Goal: Task Accomplishment & Management: Manage account settings

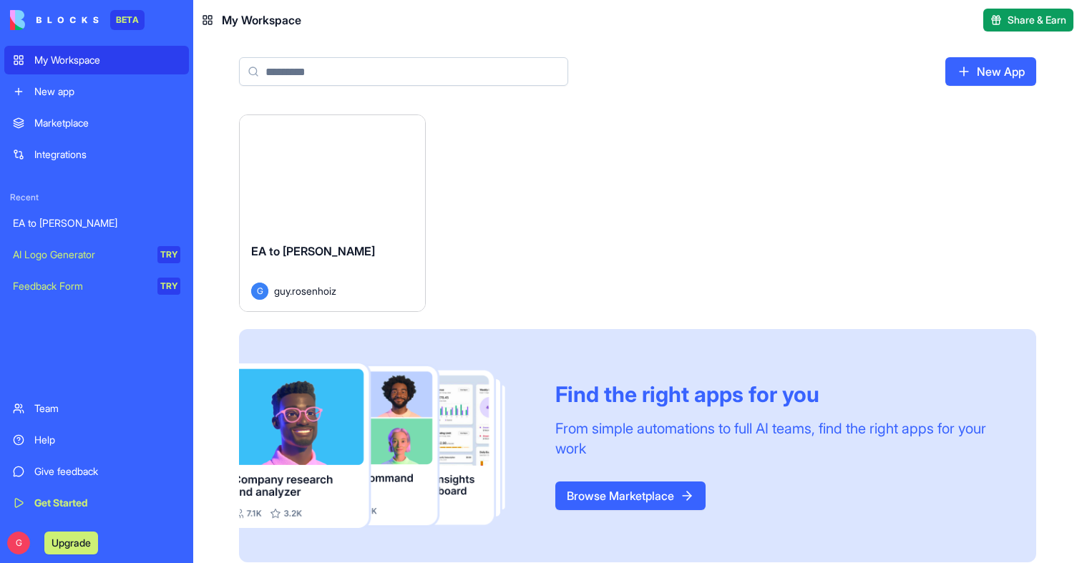
click at [331, 167] on button "Launch" at bounding box center [331, 173] width 107 height 29
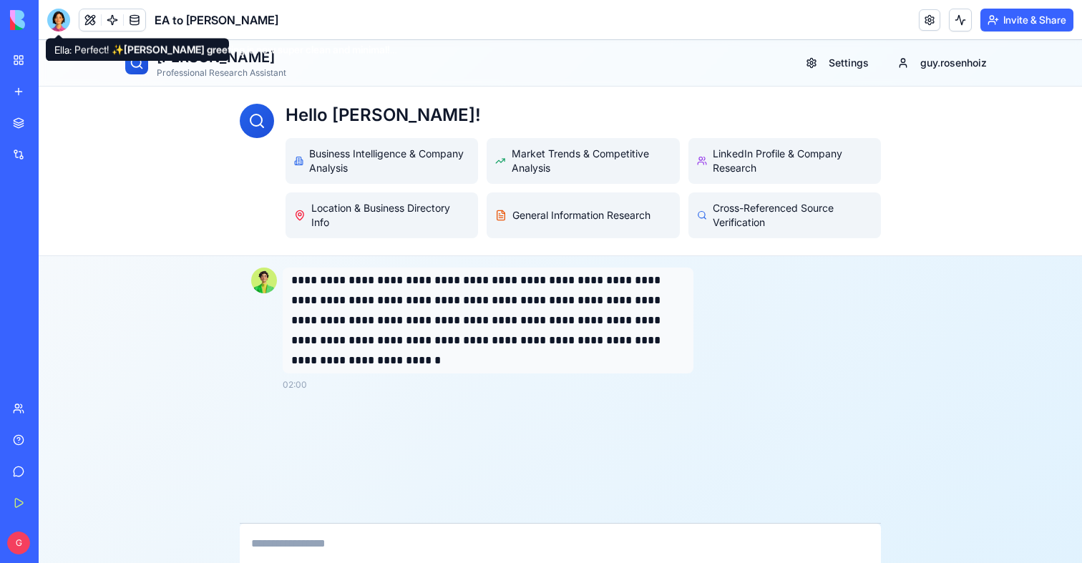
click at [67, 24] on div at bounding box center [58, 20] width 23 height 23
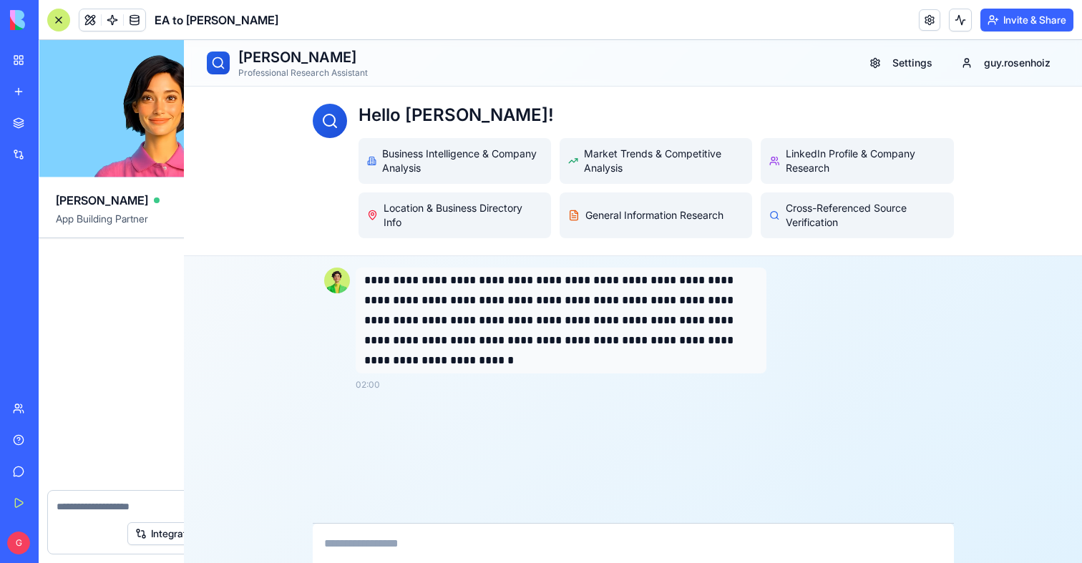
scroll to position [5817, 0]
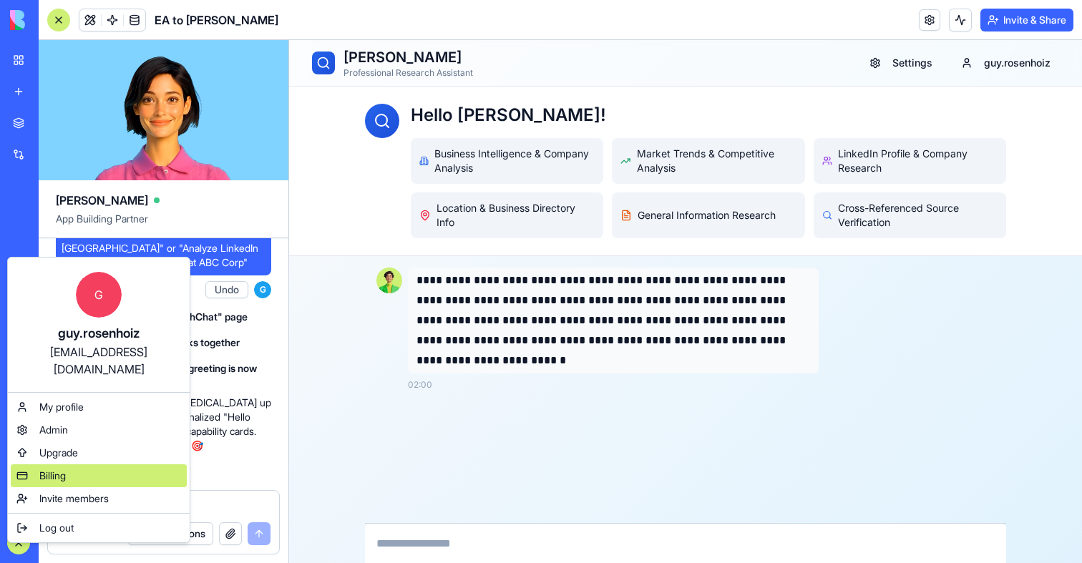
click at [62, 469] on span "Billing" at bounding box center [52, 476] width 26 height 14
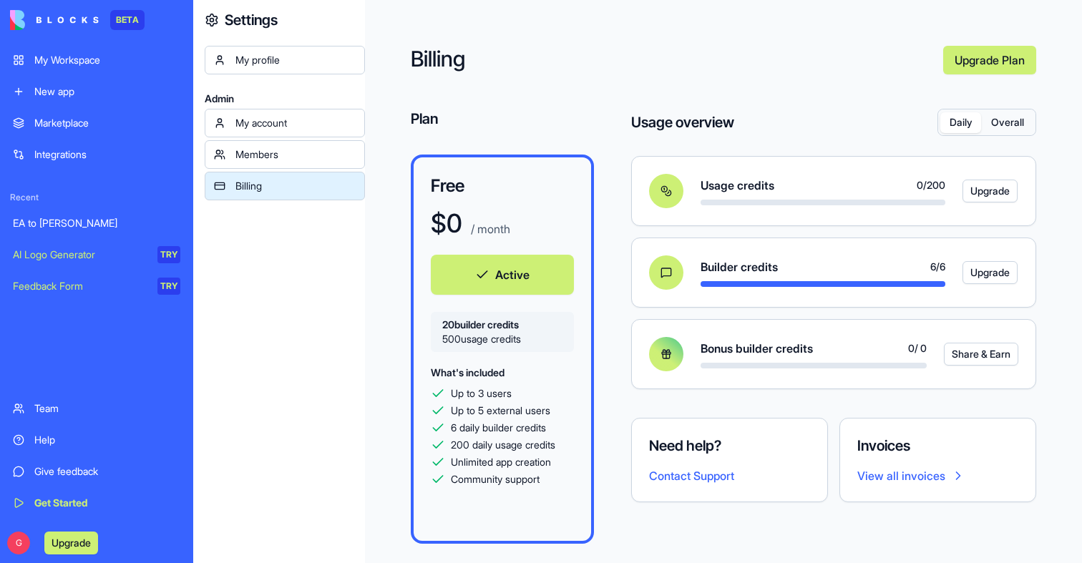
click at [1033, 124] on div "Daily Overall" at bounding box center [986, 122] width 97 height 26
click at [1018, 124] on button "Overall" at bounding box center [1007, 122] width 52 height 21
click at [978, 126] on button "Daily" at bounding box center [960, 122] width 41 height 21
click at [986, 138] on div "Usage overview Daily Overall Usage credits 0 / 200 Upgrade Builder credits 6 / …" at bounding box center [833, 263] width 405 height 309
click at [996, 129] on button "Overall" at bounding box center [1007, 122] width 52 height 21
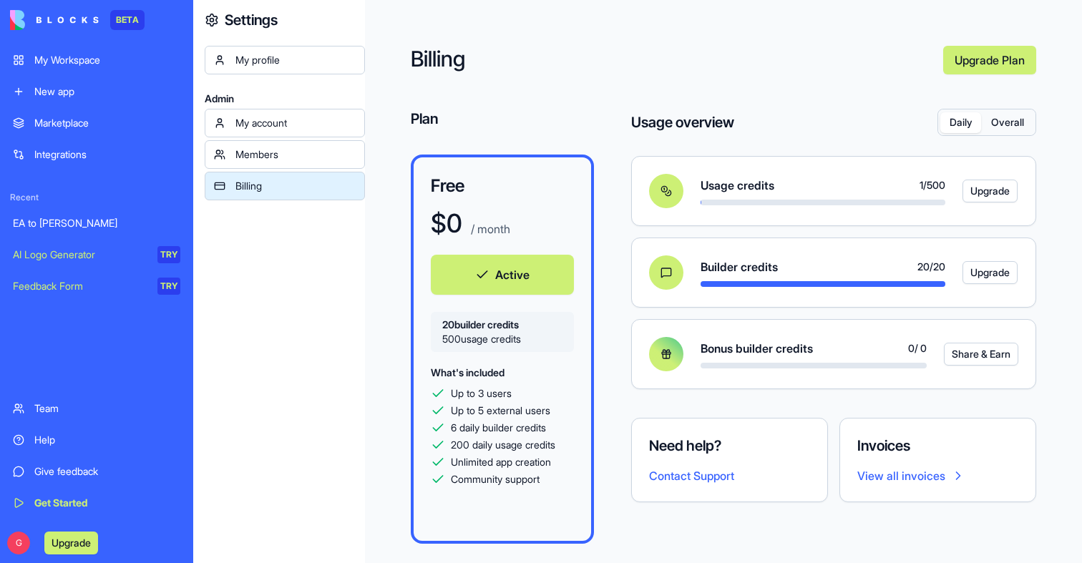
click at [946, 125] on button "Daily" at bounding box center [960, 122] width 41 height 21
click at [1034, 118] on div "Daily Overall" at bounding box center [986, 122] width 97 height 26
click at [1028, 119] on button "Overall" at bounding box center [1007, 122] width 52 height 21
click at [57, 222] on div "EA to [PERSON_NAME]" at bounding box center [96, 223] width 167 height 14
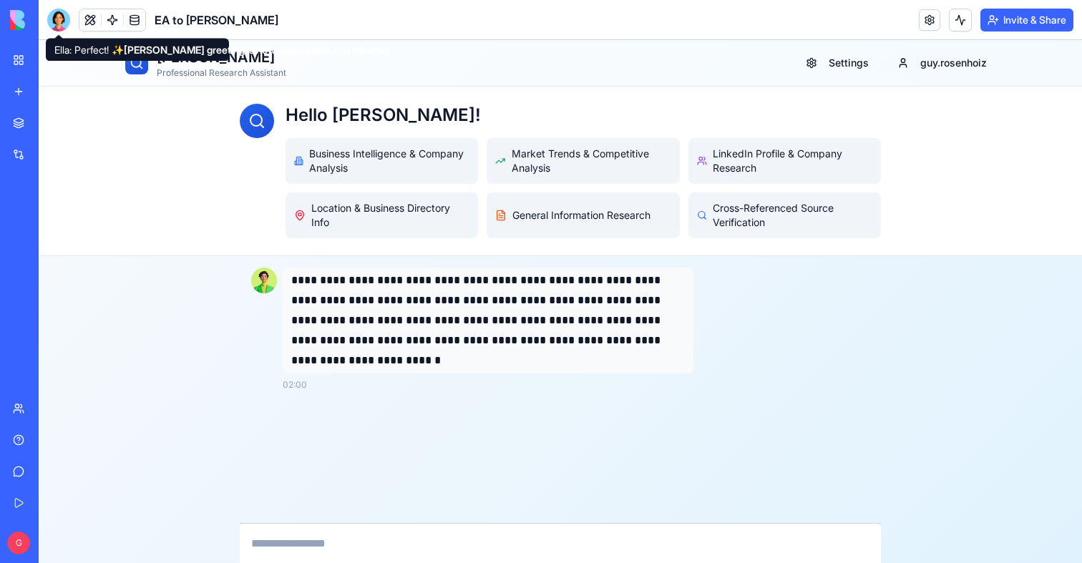
click at [59, 18] on div at bounding box center [58, 20] width 23 height 23
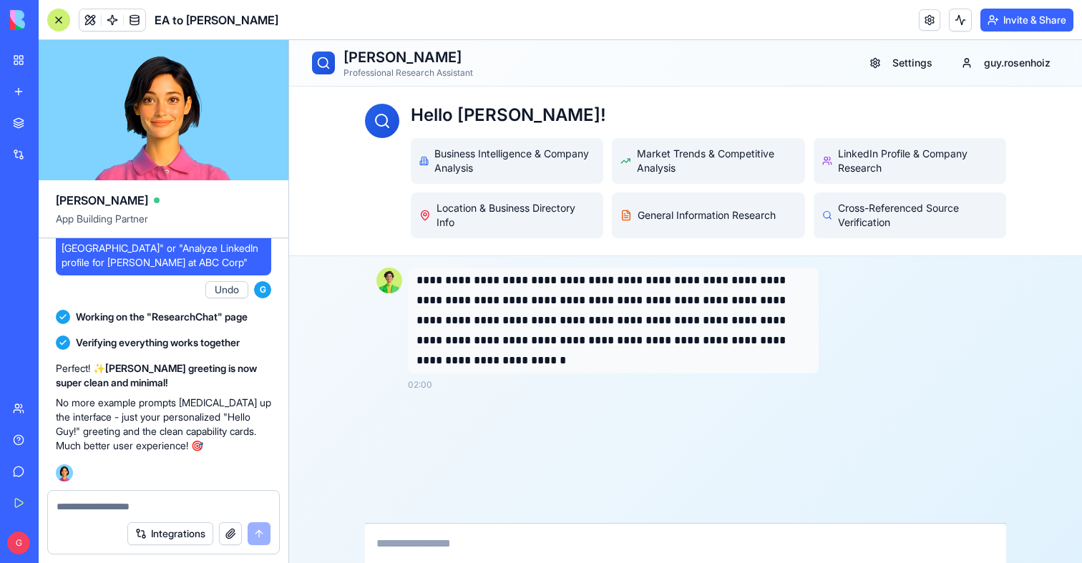
scroll to position [5817, 0]
click at [89, 21] on button at bounding box center [89, 19] width 21 height 21
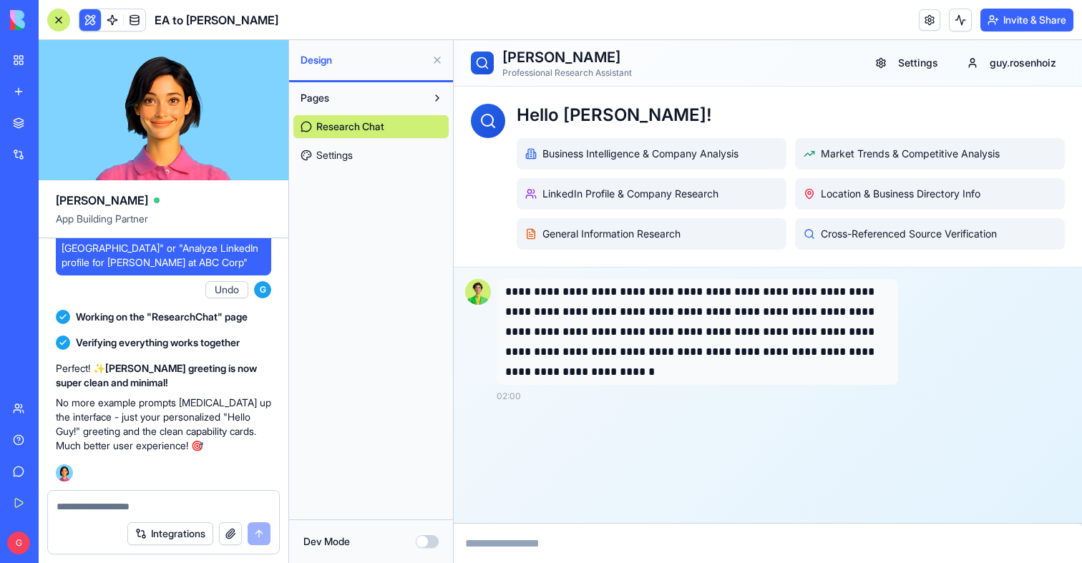
click at [304, 172] on div "Pages Research Chat Settings" at bounding box center [371, 300] width 164 height 437
click at [328, 165] on link "Settings" at bounding box center [370, 155] width 155 height 23
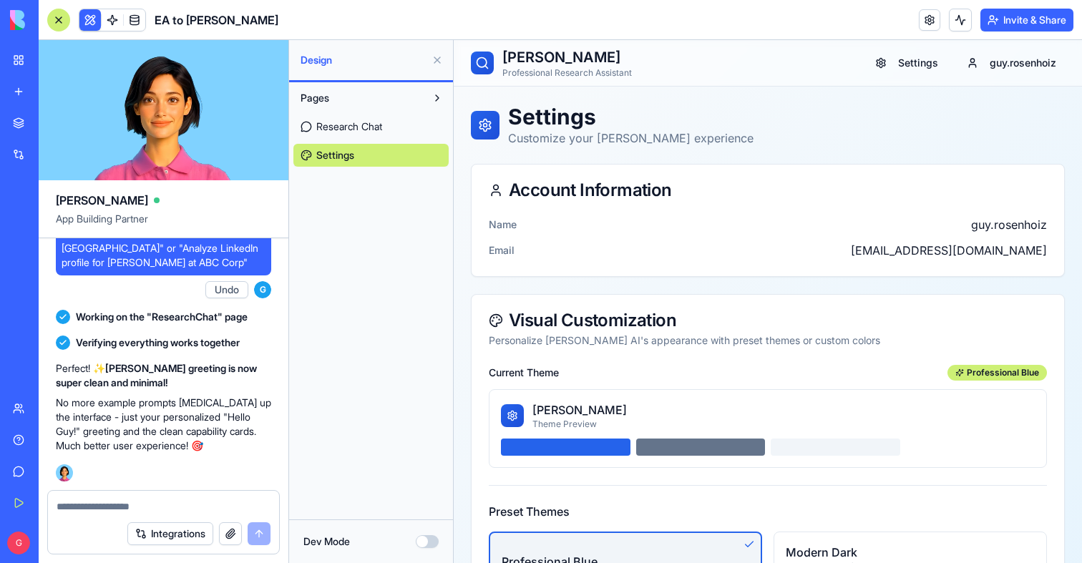
click at [320, 130] on span "Research Chat" at bounding box center [349, 126] width 66 height 14
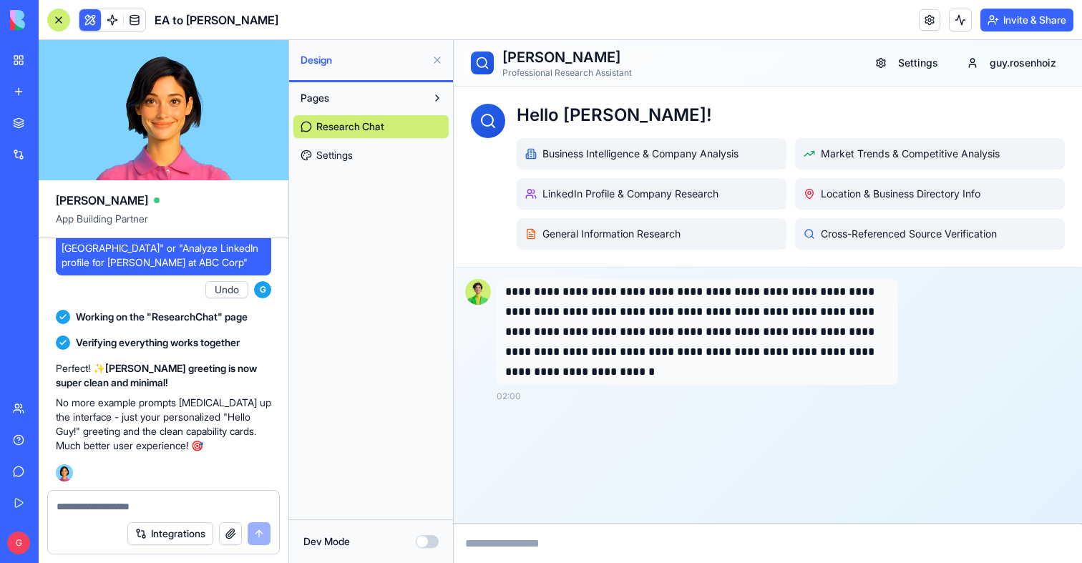
click at [361, 154] on link "Settings" at bounding box center [370, 155] width 155 height 23
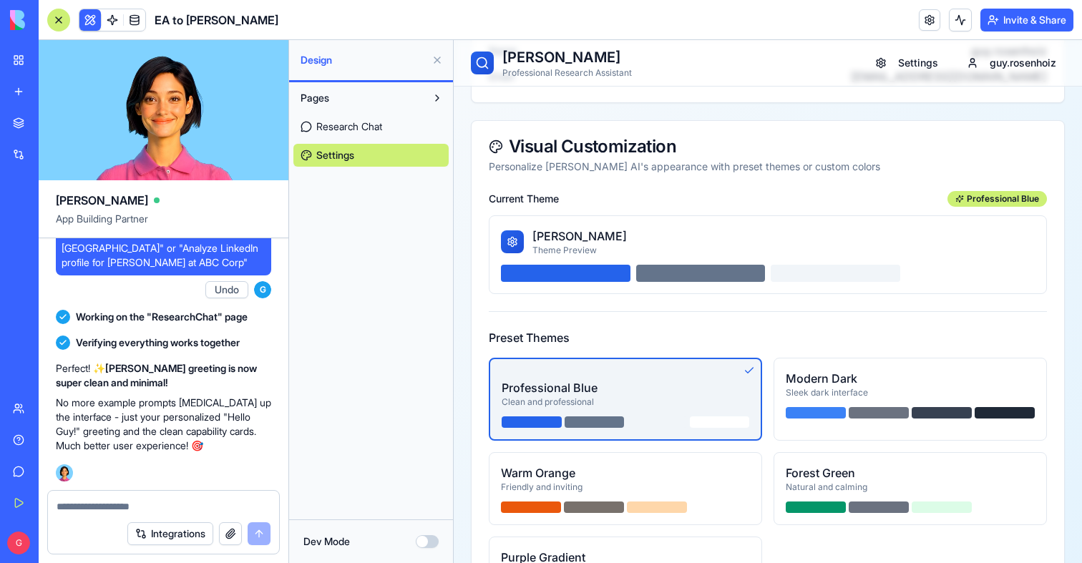
scroll to position [247, 0]
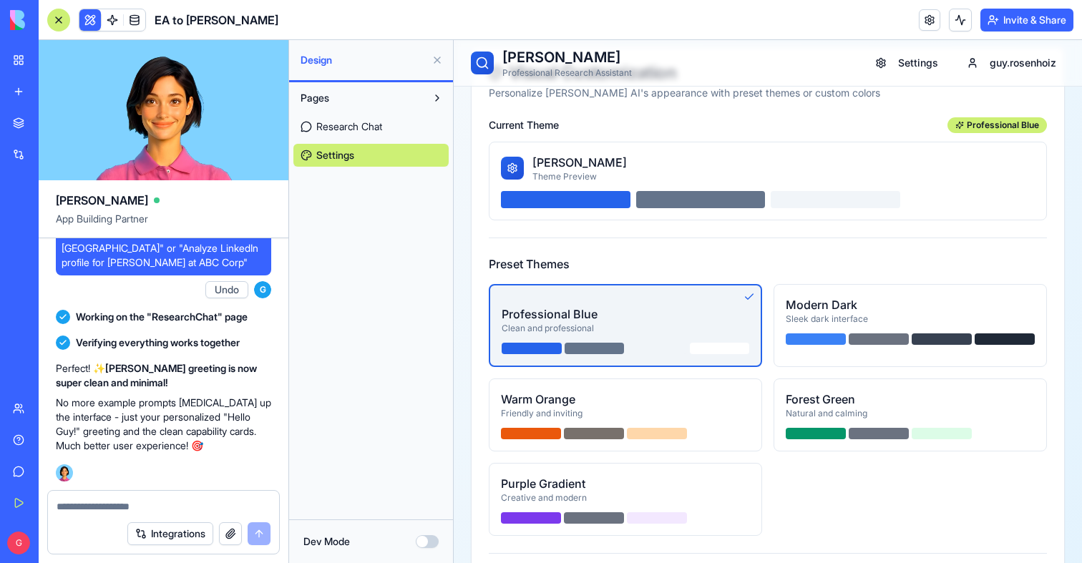
click at [815, 305] on div "Modern Dark" at bounding box center [909, 304] width 249 height 17
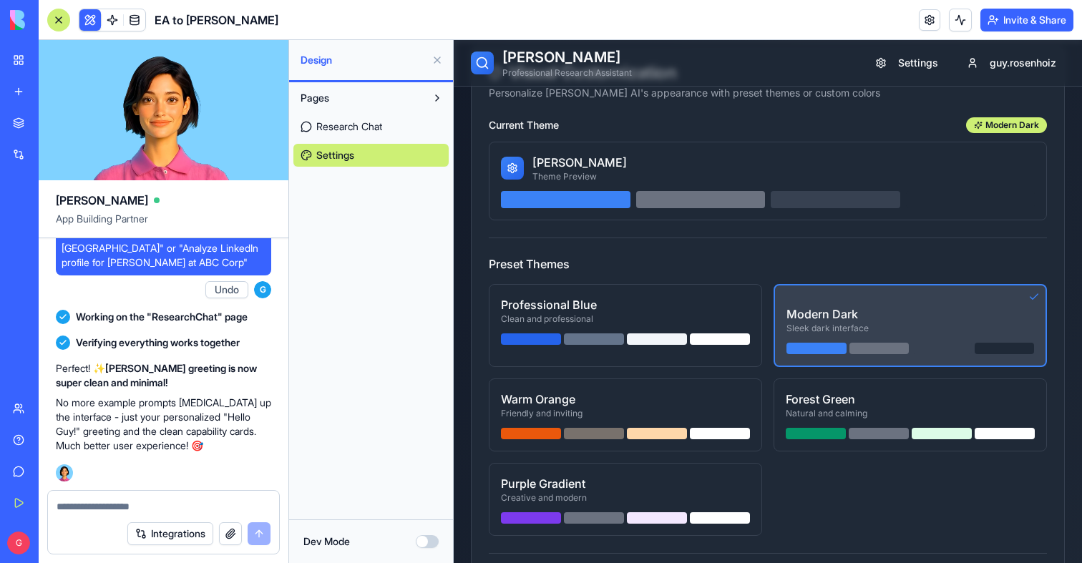
click at [672, 305] on div "Professional Blue" at bounding box center [625, 304] width 249 height 17
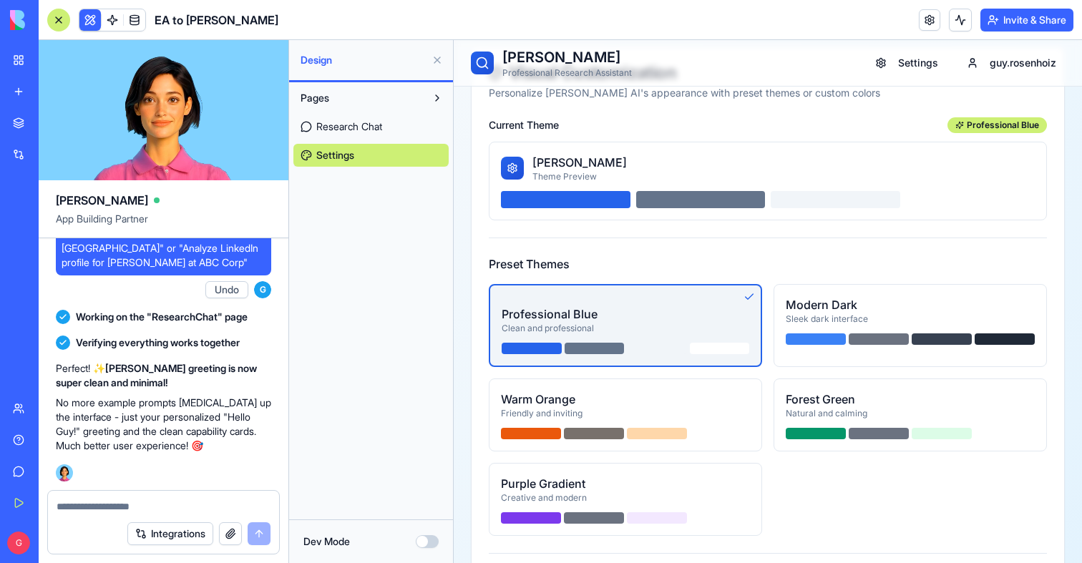
scroll to position [238, 0]
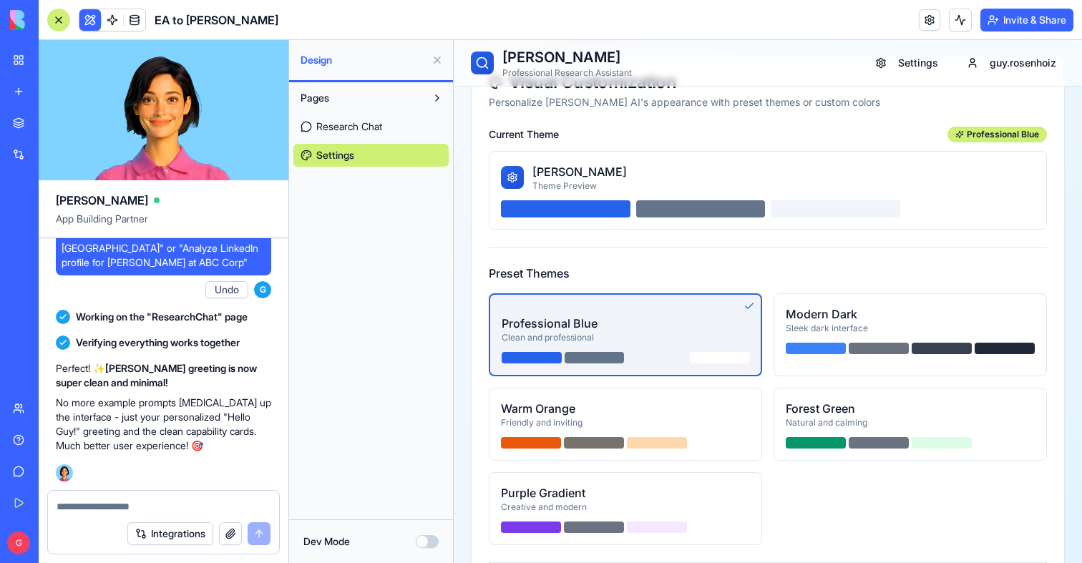
click at [339, 124] on span "Research Chat" at bounding box center [349, 126] width 66 height 14
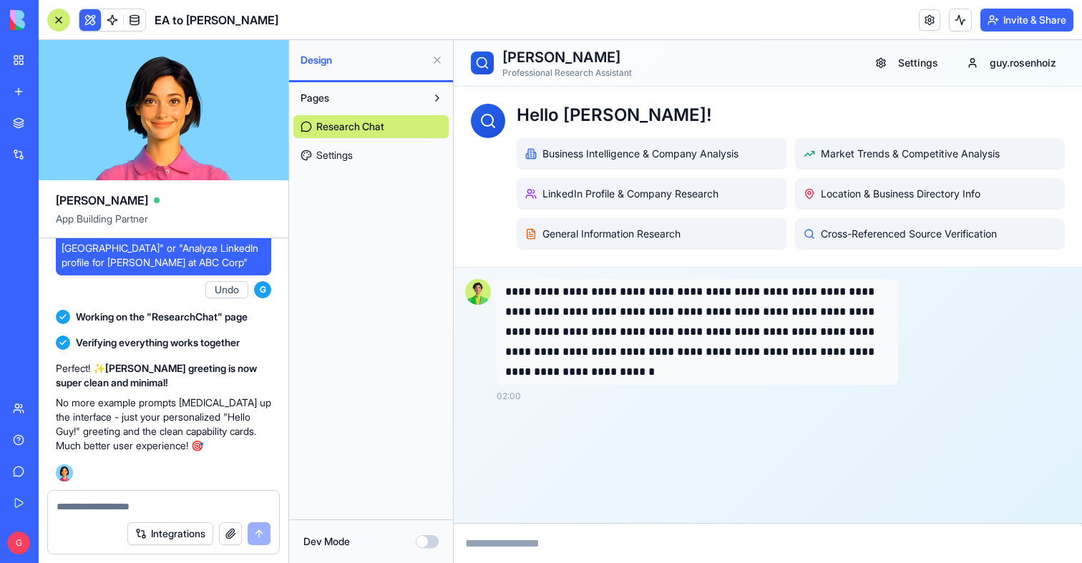
click at [529, 148] on icon at bounding box center [530, 153] width 11 height 11
click at [652, 136] on div "Hello [PERSON_NAME]! Business Intelligence & Company Analysis Market Trends & C…" at bounding box center [790, 177] width 548 height 146
click at [888, 74] on button "Settings" at bounding box center [906, 63] width 80 height 26
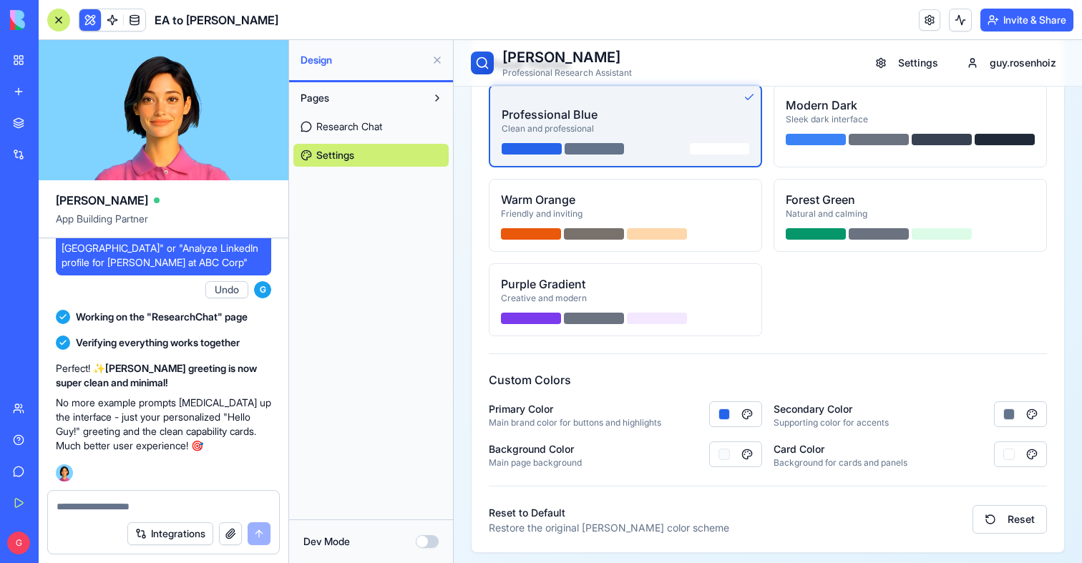
scroll to position [471, 0]
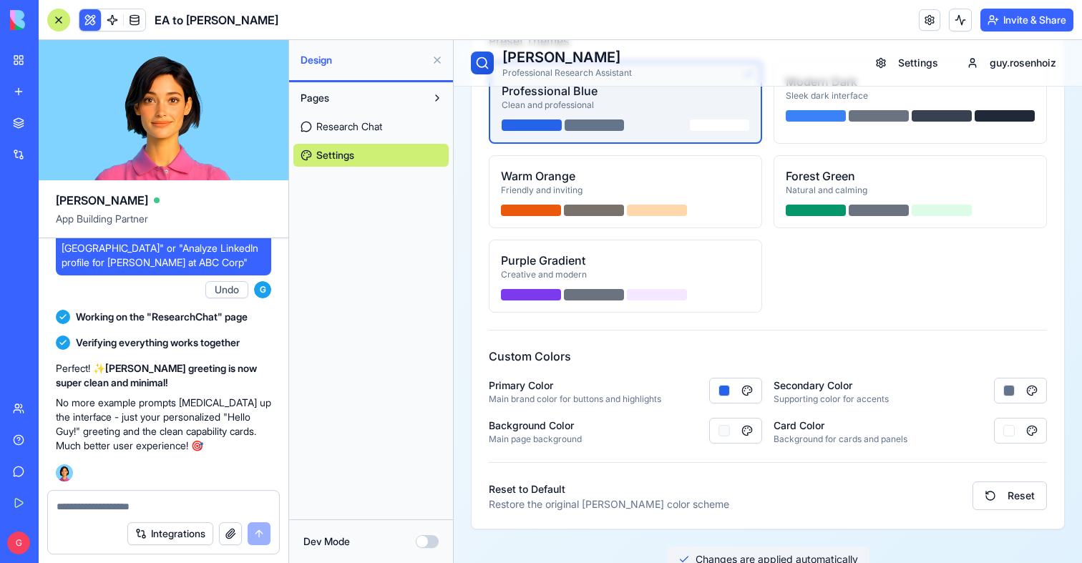
click at [660, 286] on button "Purple Gradient Creative and modern" at bounding box center [625, 276] width 273 height 73
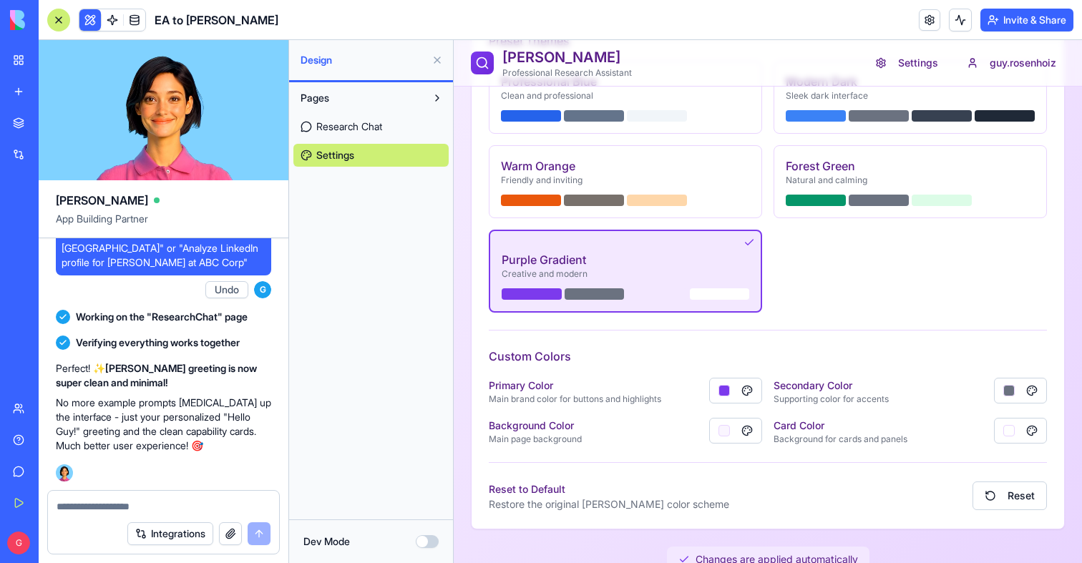
click at [335, 114] on div "Research Chat Settings" at bounding box center [370, 137] width 155 height 57
click at [335, 121] on span "Research Chat" at bounding box center [349, 126] width 66 height 14
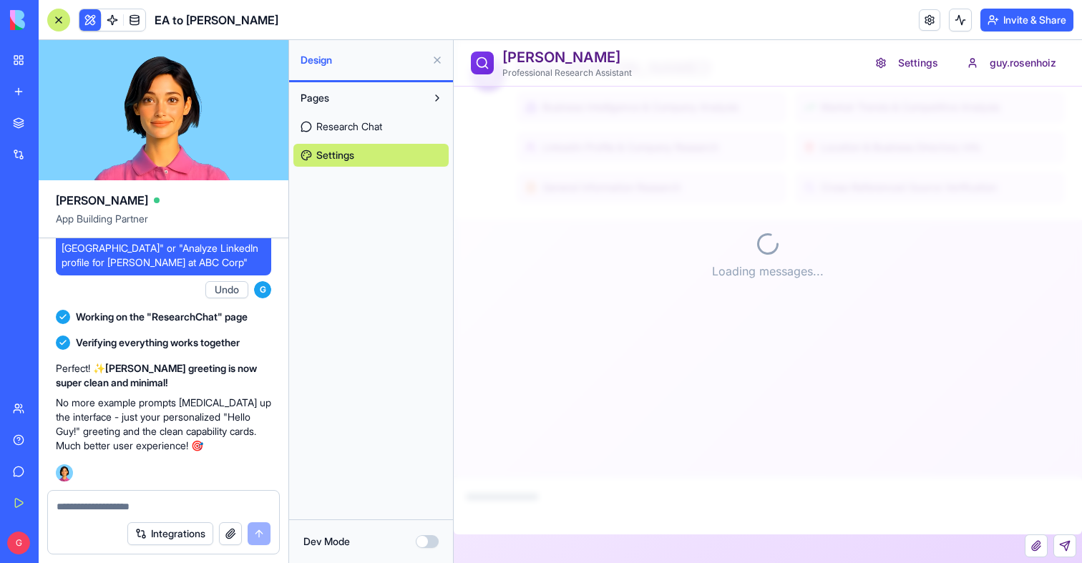
scroll to position [46, 0]
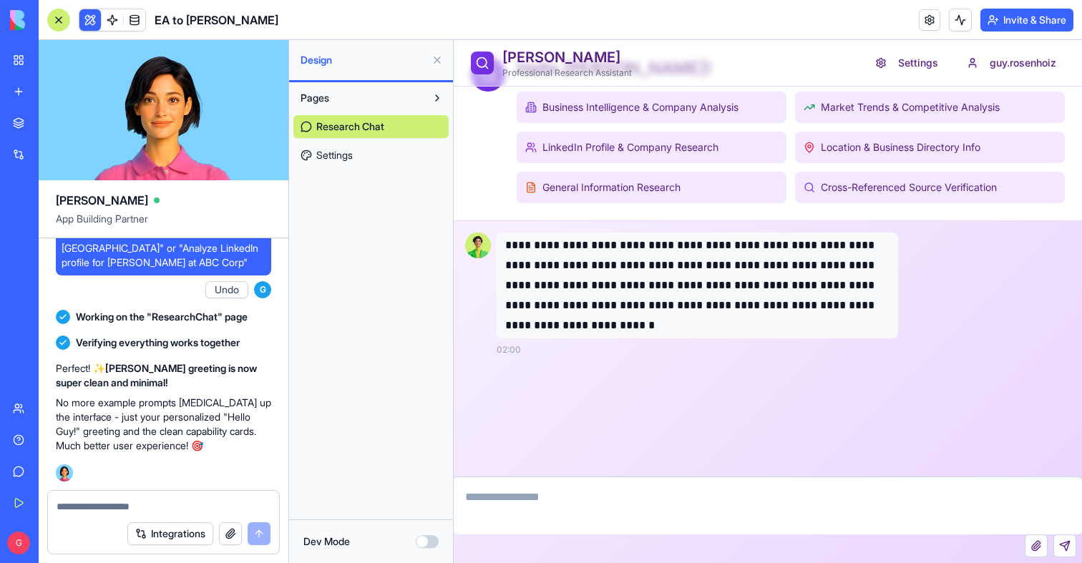
click at [351, 152] on span "Settings" at bounding box center [334, 155] width 36 height 14
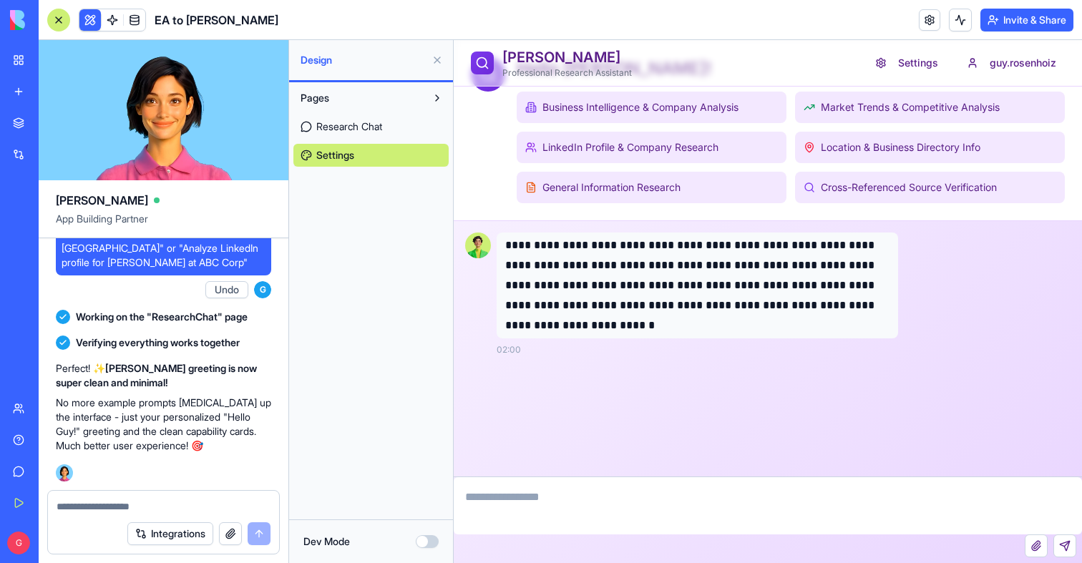
scroll to position [471, 0]
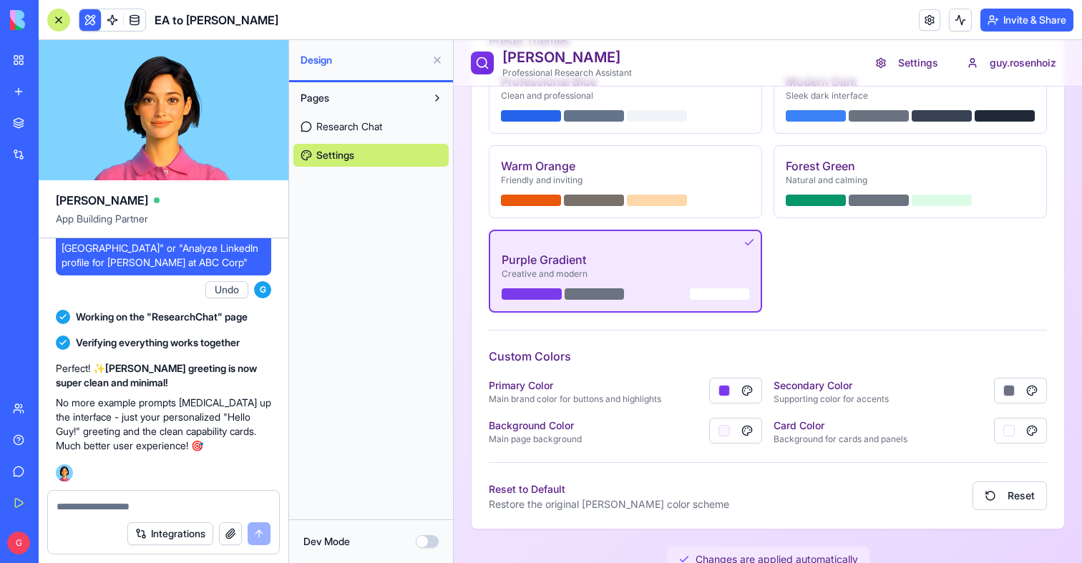
click at [573, 105] on button "Professional Blue Clean and professional" at bounding box center [625, 97] width 273 height 73
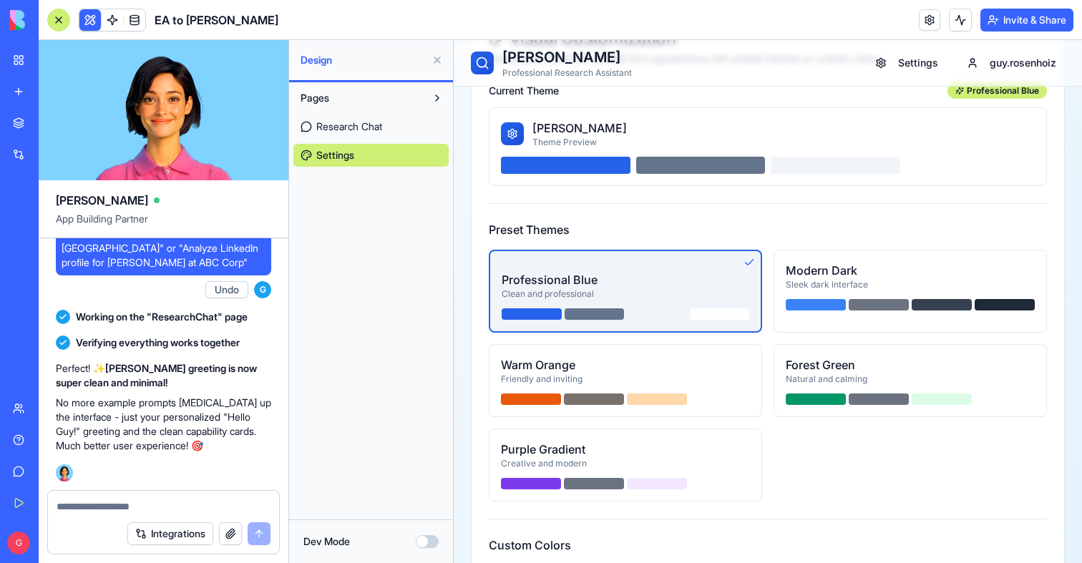
scroll to position [497, 0]
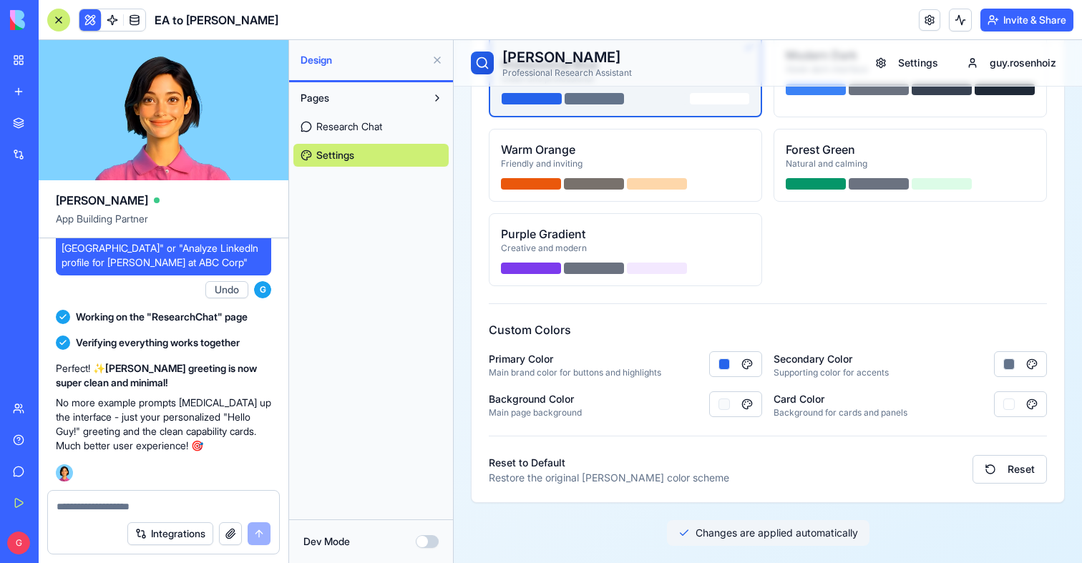
click at [399, 127] on link "Research Chat" at bounding box center [370, 126] width 155 height 23
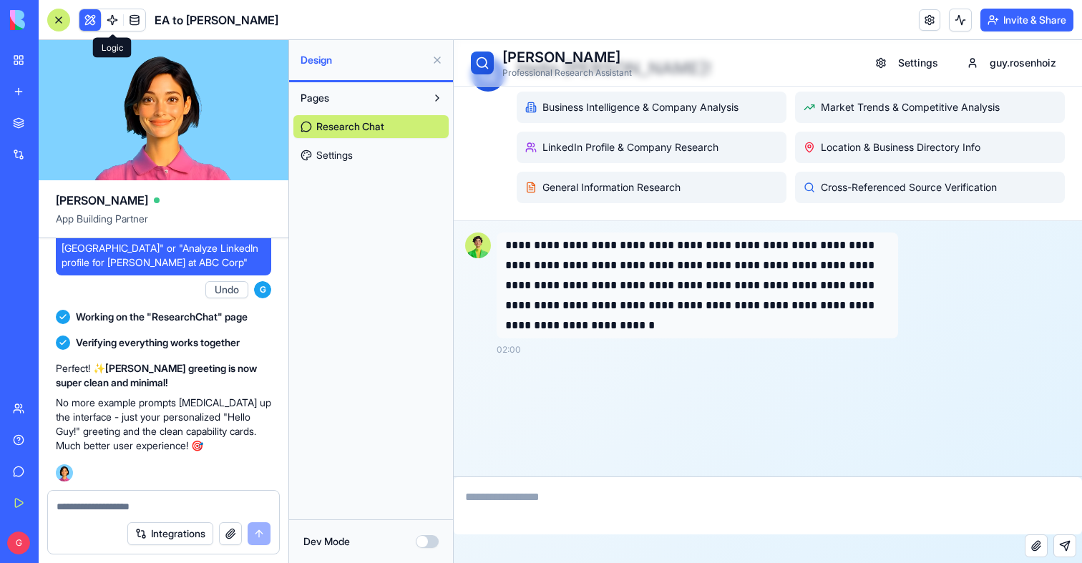
click at [107, 14] on link at bounding box center [112, 19] width 21 height 21
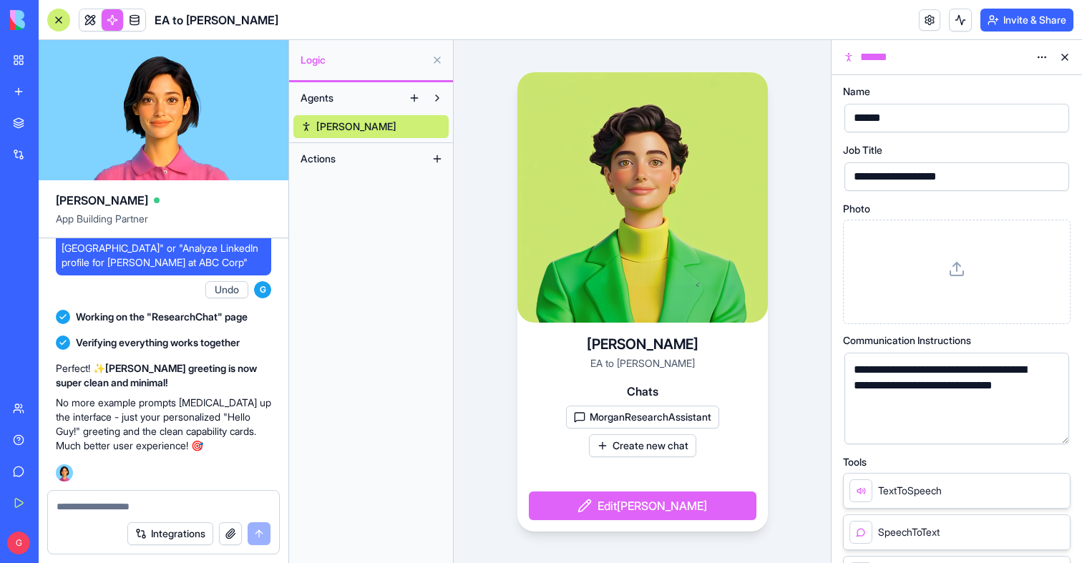
click at [624, 416] on button "MorganResearchAssistant" at bounding box center [642, 417] width 153 height 23
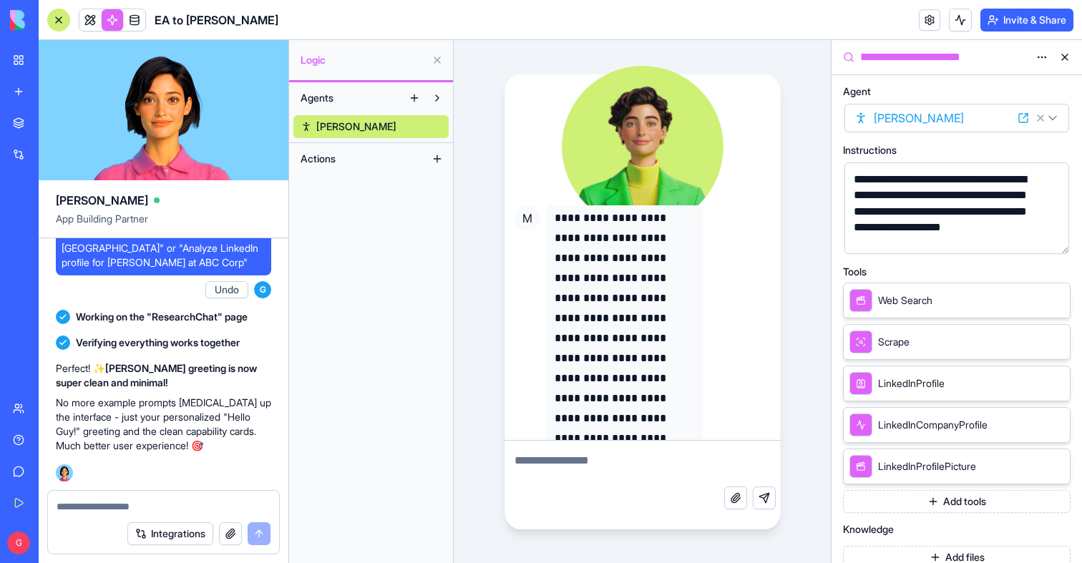
scroll to position [59, 0]
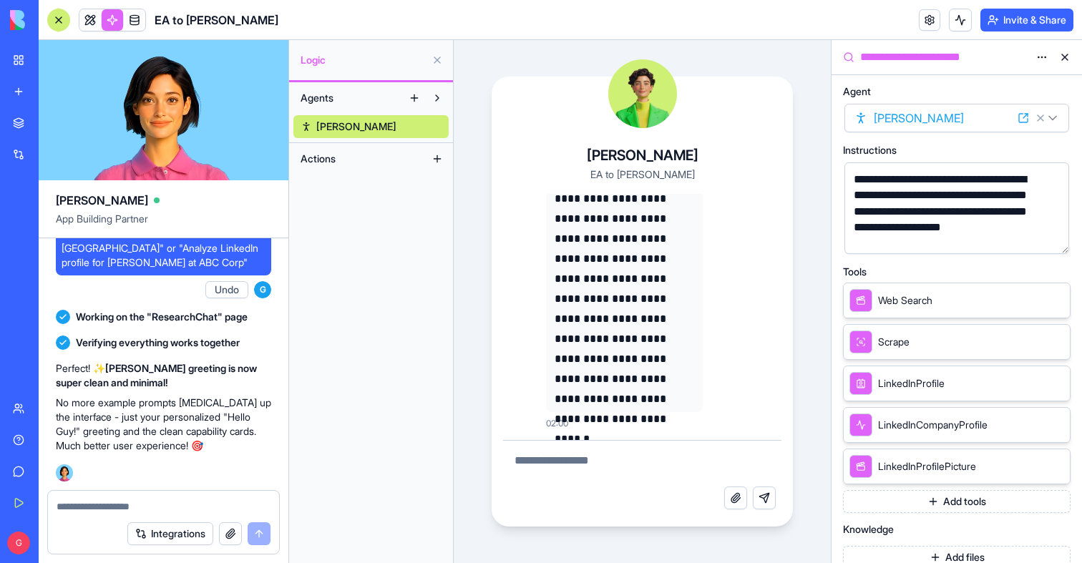
click at [335, 124] on span "[PERSON_NAME]" at bounding box center [356, 126] width 80 height 14
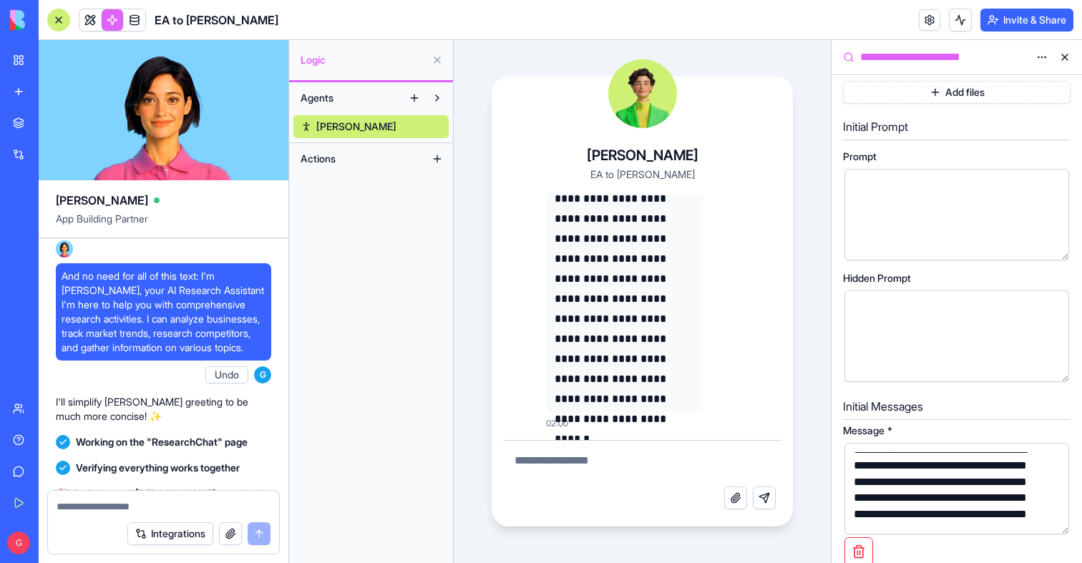
scroll to position [0, 0]
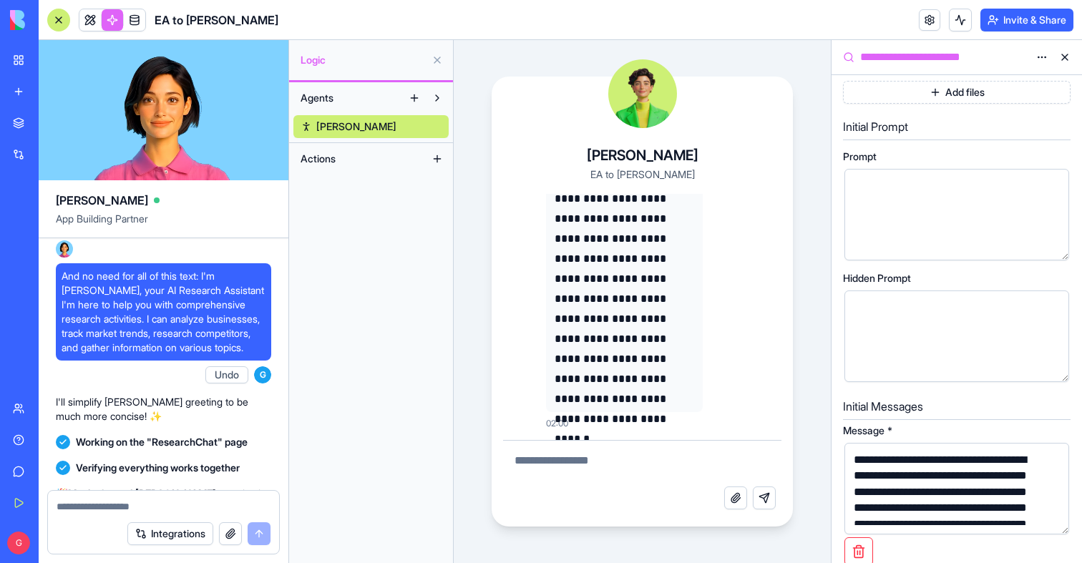
click at [349, 124] on span "[PERSON_NAME]" at bounding box center [356, 126] width 80 height 14
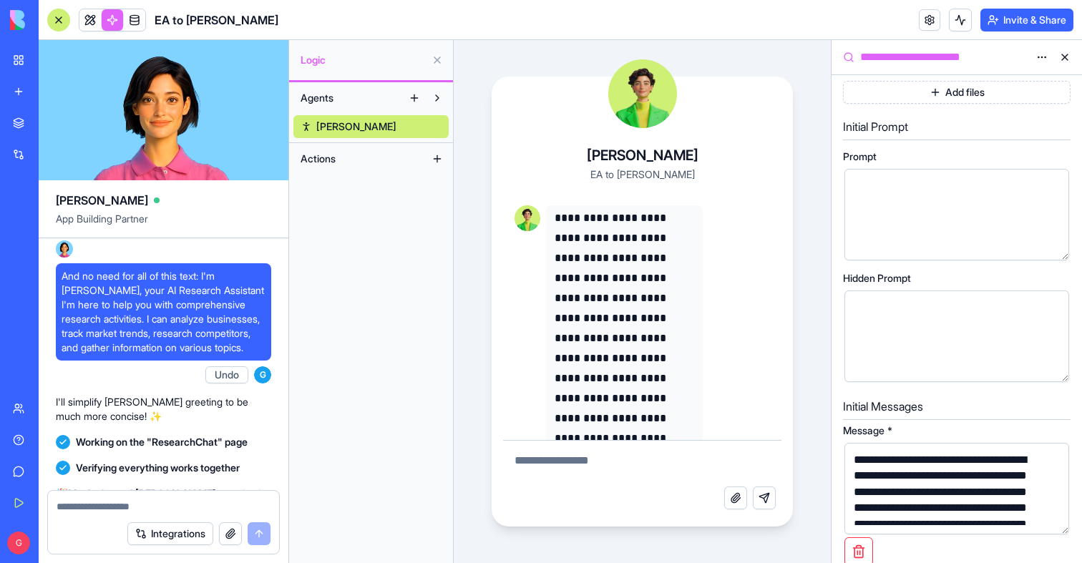
click at [1067, 59] on button at bounding box center [1064, 57] width 23 height 23
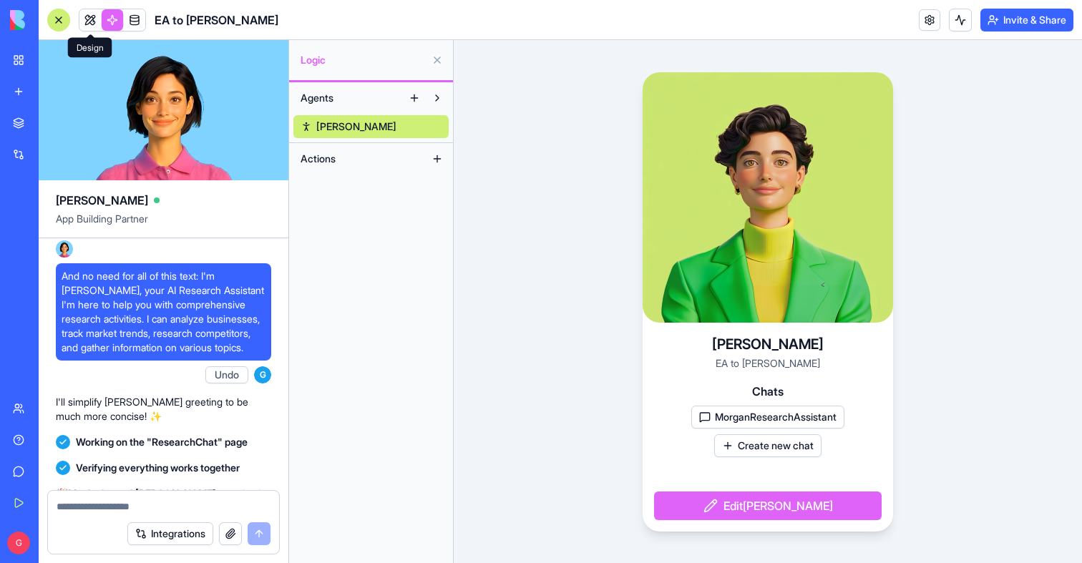
click at [94, 19] on link at bounding box center [89, 19] width 21 height 21
click at [112, 23] on link at bounding box center [112, 19] width 21 height 21
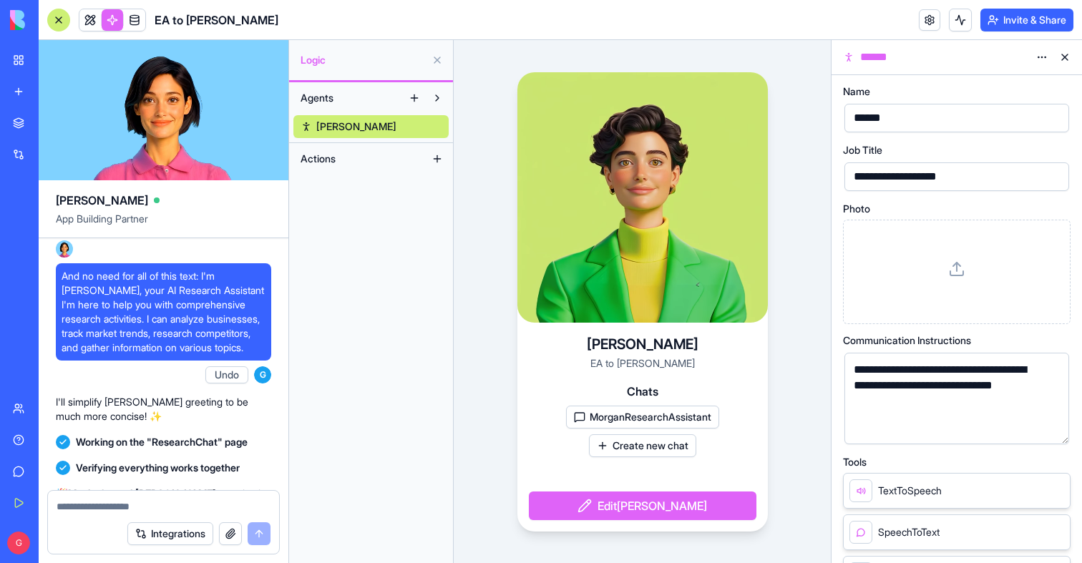
click at [612, 412] on button "MorganResearchAssistant" at bounding box center [642, 417] width 153 height 23
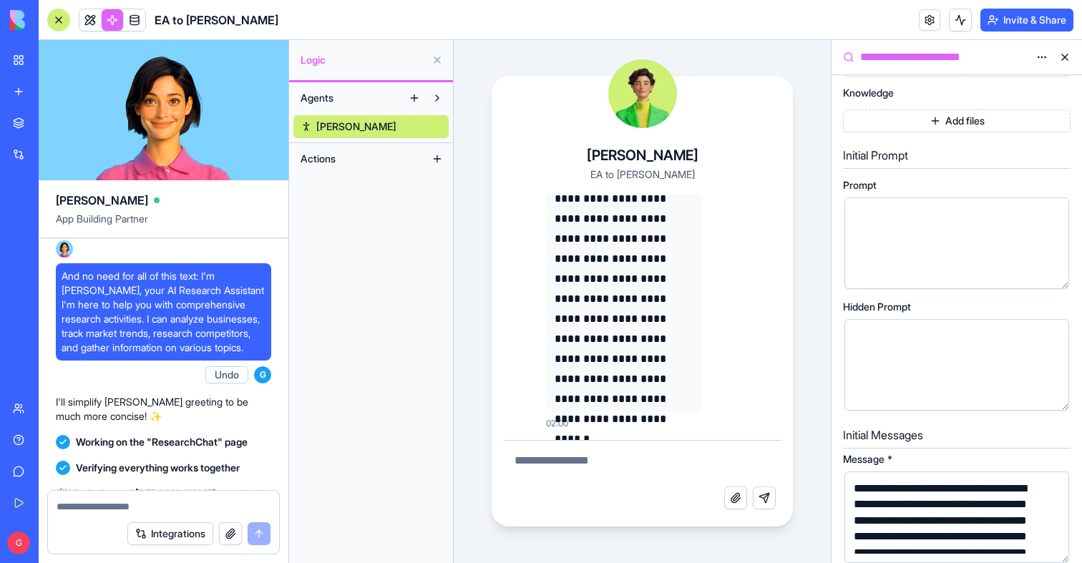
scroll to position [513, 0]
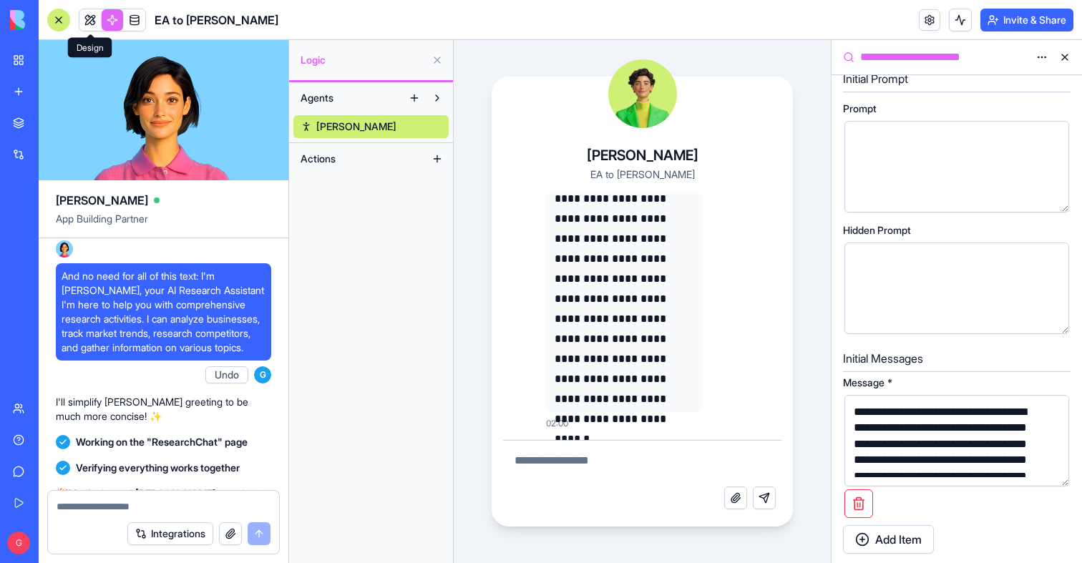
click at [81, 26] on link at bounding box center [89, 19] width 21 height 21
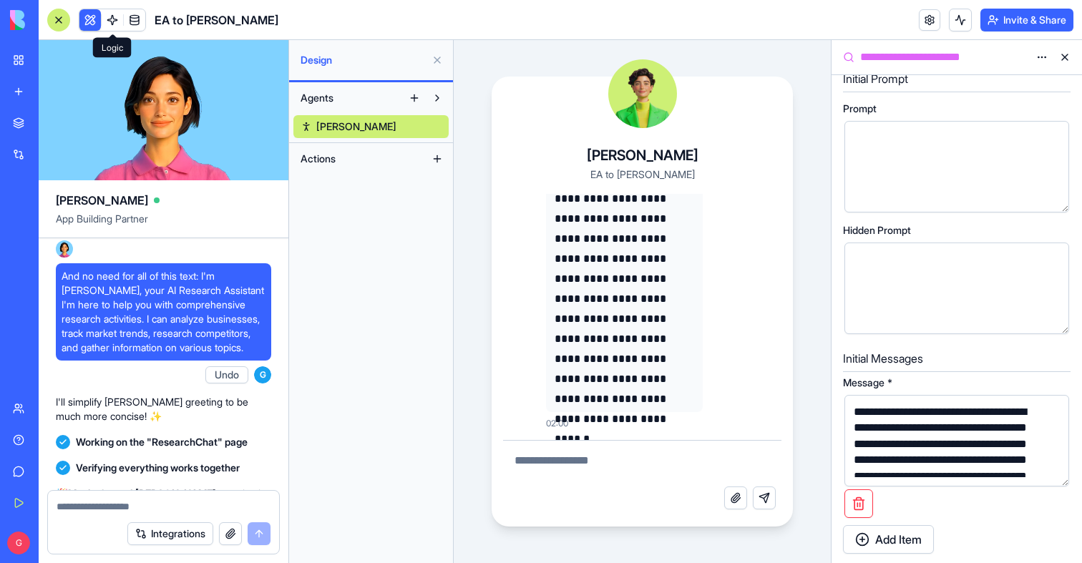
click at [112, 21] on link at bounding box center [112, 19] width 21 height 21
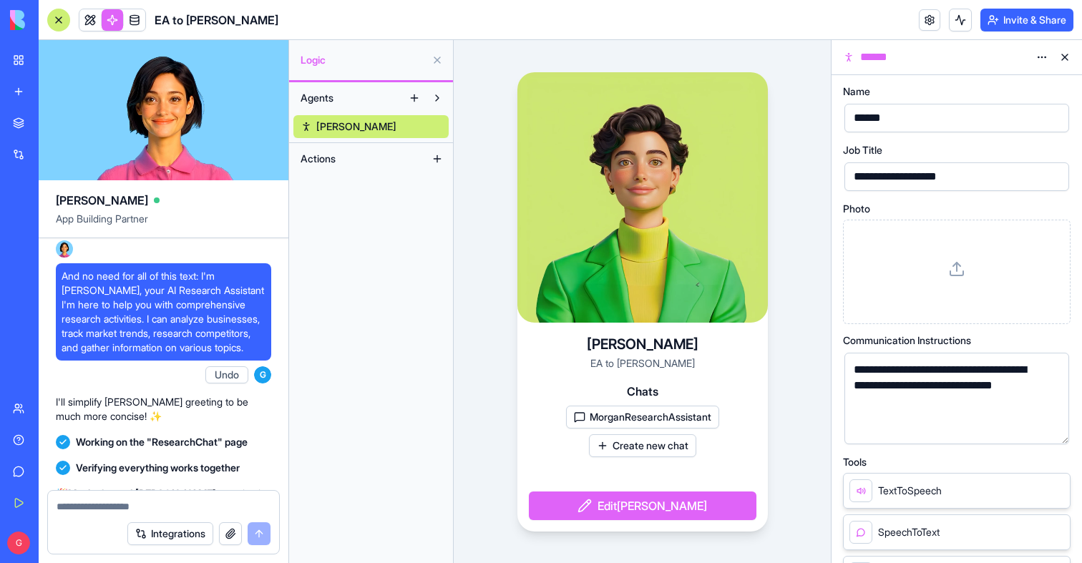
click at [619, 418] on button "MorganResearchAssistant" at bounding box center [642, 417] width 153 height 23
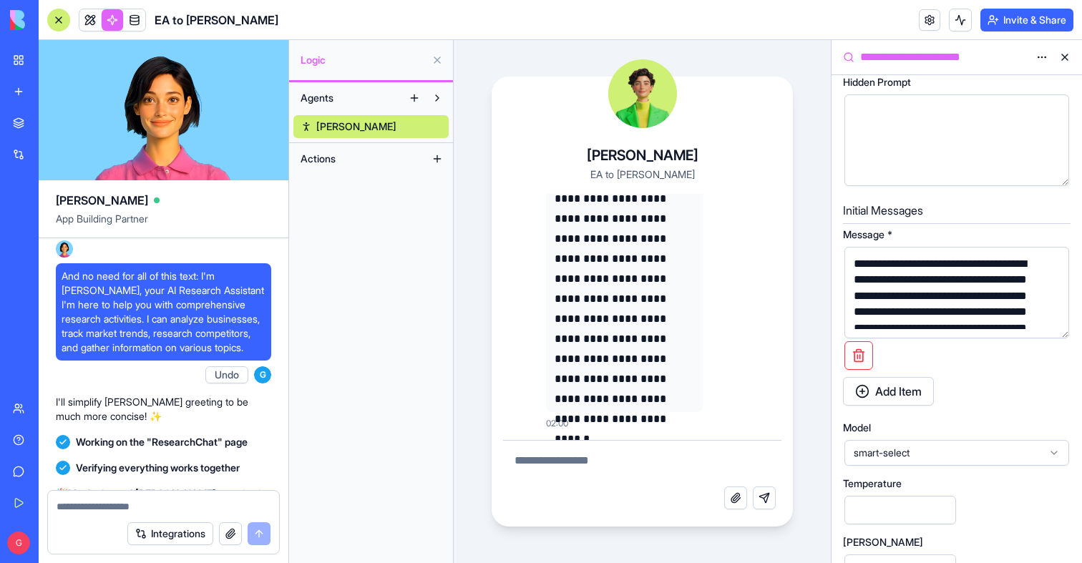
scroll to position [535, 0]
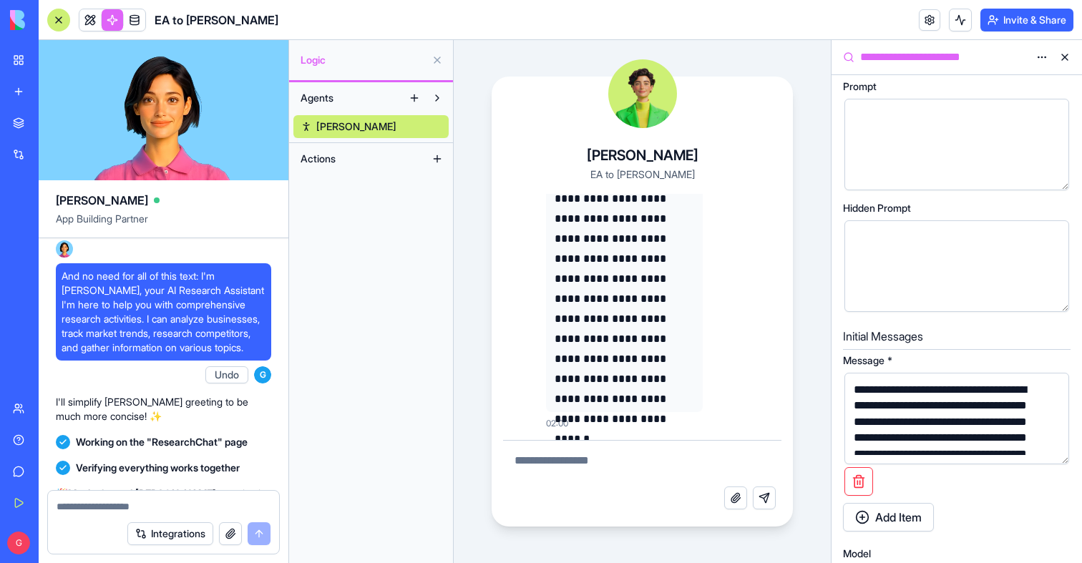
click at [904, 213] on span "Hidden Prompt" at bounding box center [877, 208] width 68 height 10
click at [911, 396] on div "**********" at bounding box center [944, 462] width 190 height 160
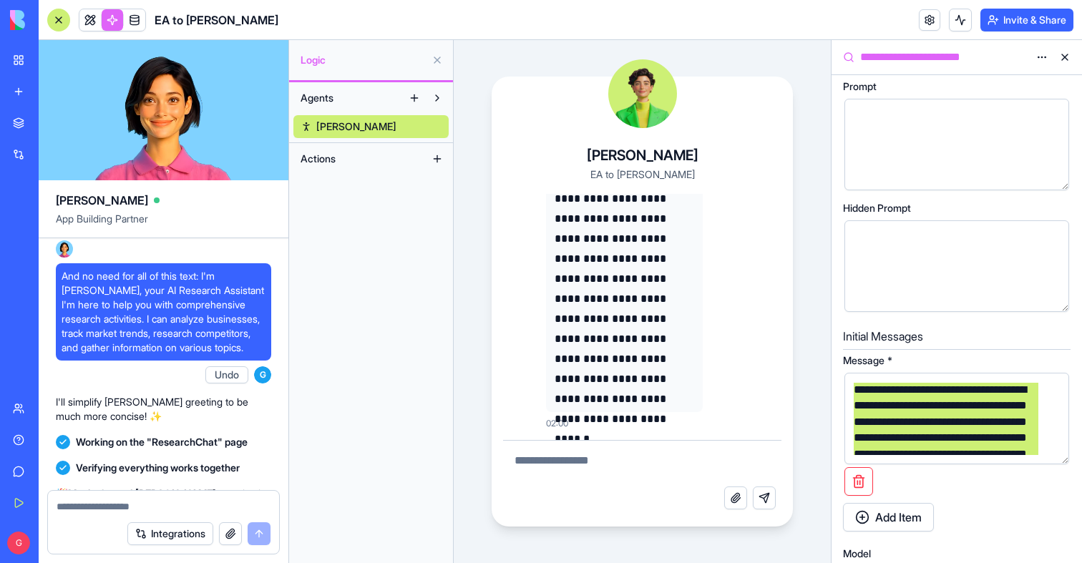
click at [911, 396] on div "**********" at bounding box center [944, 462] width 190 height 160
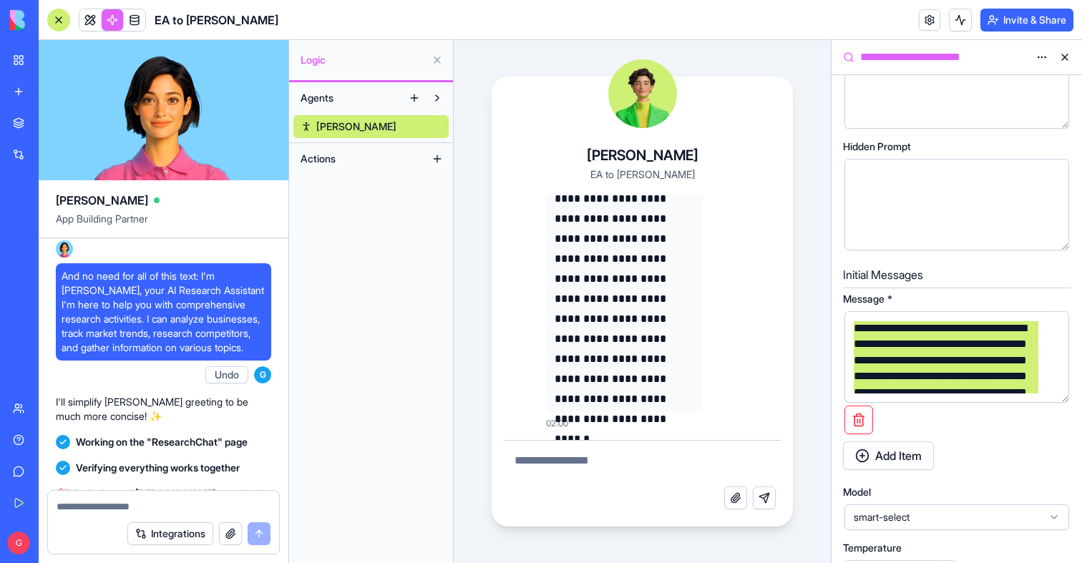
scroll to position [645, 0]
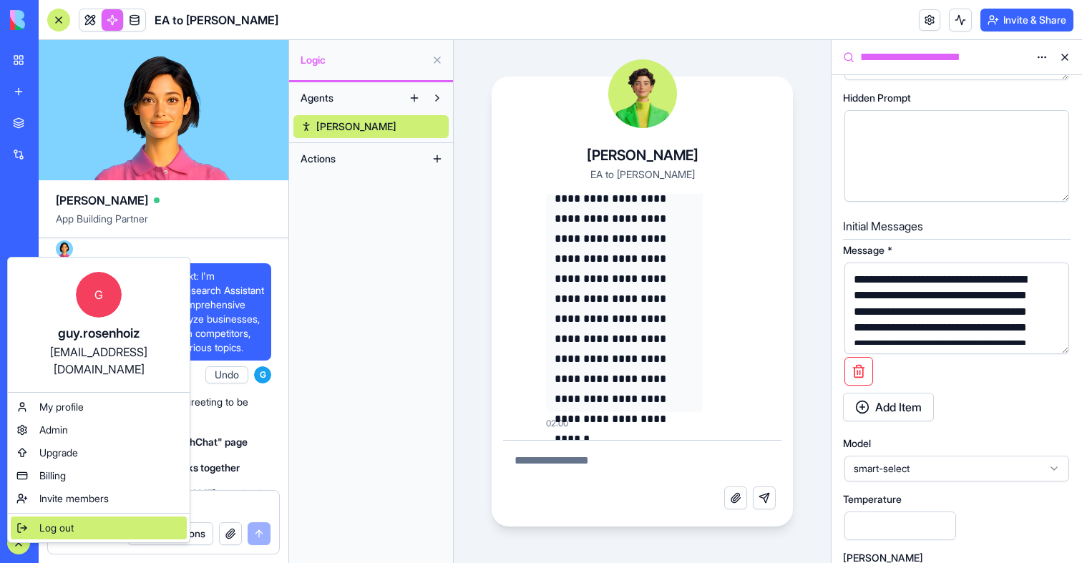
click at [55, 521] on span "Log out" at bounding box center [56, 528] width 34 height 14
